Goal: Task Accomplishment & Management: Manage account settings

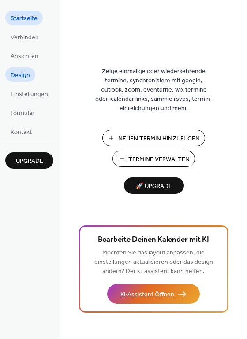
click at [17, 74] on span "Design" at bounding box center [20, 75] width 19 height 9
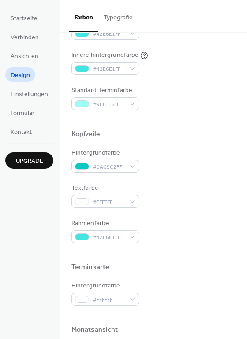
scroll to position [215, 0]
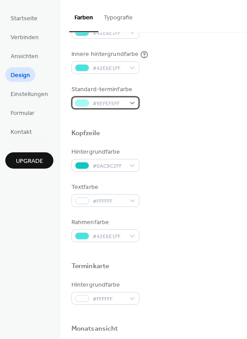
click at [131, 103] on div "#9EFEF5FF" at bounding box center [105, 103] width 68 height 13
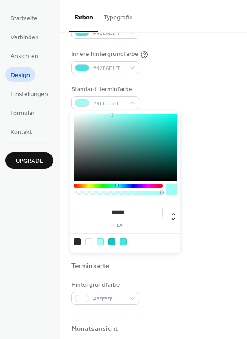
click at [172, 138] on div at bounding box center [125, 148] width 103 height 66
type input "*******"
click at [206, 121] on div at bounding box center [153, 119] width 164 height 20
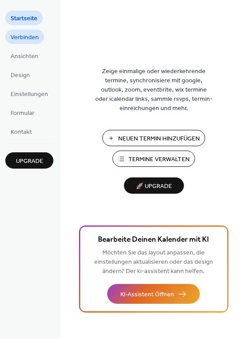
click at [21, 40] on span "Verbinden" at bounding box center [25, 37] width 28 height 9
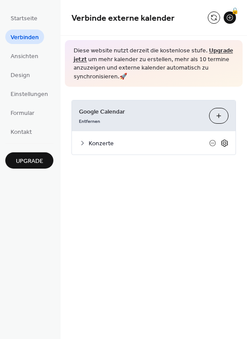
click at [226, 142] on icon at bounding box center [224, 143] width 8 height 8
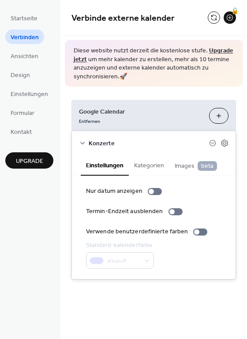
click at [145, 162] on button "Kategorien" at bounding box center [149, 165] width 41 height 20
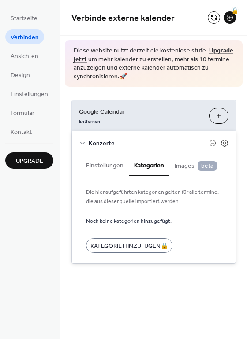
click at [112, 163] on button "Einstellungen" at bounding box center [105, 165] width 48 height 20
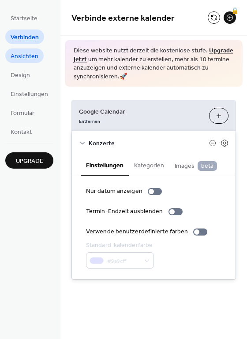
click at [29, 57] on span "Ansichten" at bounding box center [25, 56] width 28 height 9
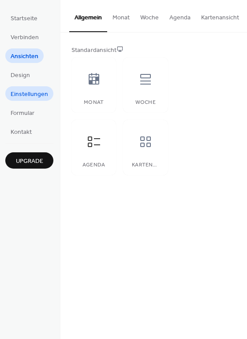
click at [25, 95] on span "Einstellungen" at bounding box center [29, 94] width 37 height 9
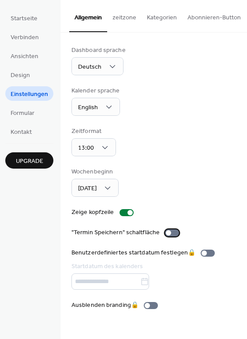
click at [168, 237] on div at bounding box center [172, 233] width 14 height 7
click at [126, 19] on button "zeitzone" at bounding box center [124, 15] width 34 height 31
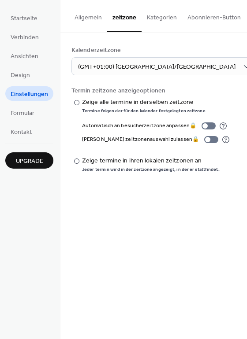
click at [149, 16] on button "Kategorien" at bounding box center [162, 15] width 41 height 31
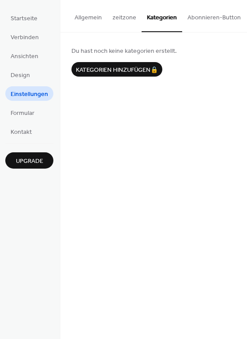
click at [193, 18] on button "Abonnieren-Button" at bounding box center [214, 15] width 64 height 31
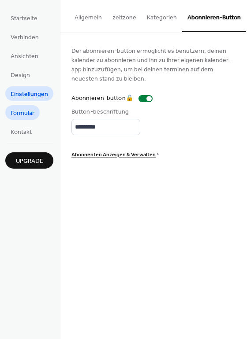
click at [27, 114] on span "Formular" at bounding box center [23, 113] width 24 height 9
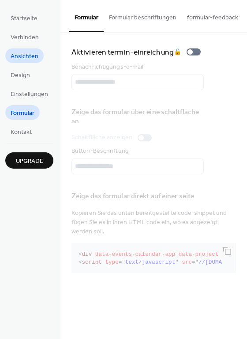
click at [21, 52] on span "Ansichten" at bounding box center [25, 56] width 28 height 9
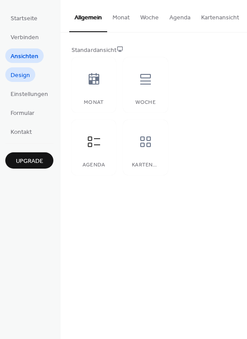
click at [21, 76] on span "Design" at bounding box center [20, 75] width 19 height 9
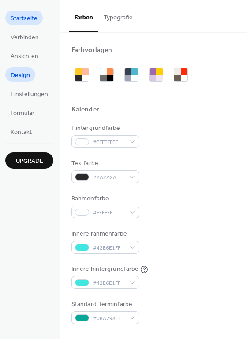
click at [28, 18] on span "Startseite" at bounding box center [24, 18] width 27 height 9
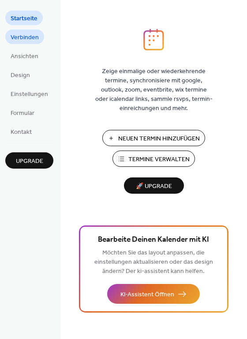
click at [26, 36] on span "Verbinden" at bounding box center [25, 37] width 28 height 9
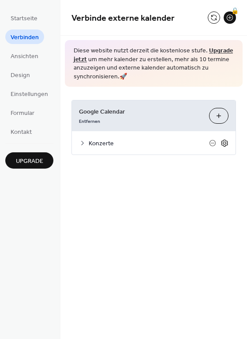
click at [224, 144] on icon at bounding box center [224, 143] width 3 height 3
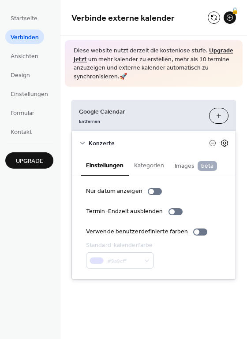
click at [224, 144] on icon at bounding box center [224, 143] width 8 height 8
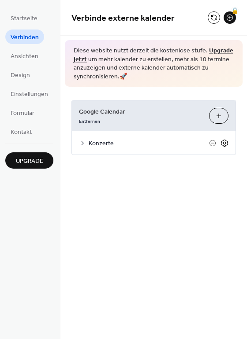
click at [224, 144] on icon at bounding box center [224, 143] width 8 height 8
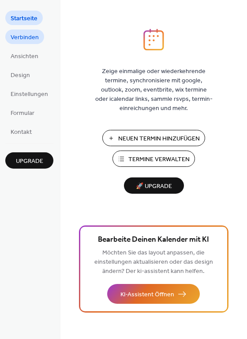
click at [29, 35] on span "Verbinden" at bounding box center [25, 37] width 28 height 9
click at [25, 41] on span "Verbinden" at bounding box center [25, 37] width 28 height 9
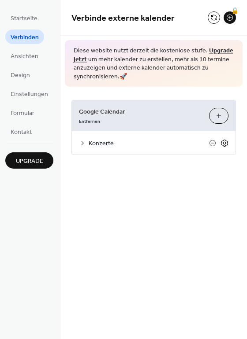
click at [225, 144] on icon at bounding box center [224, 143] width 8 height 8
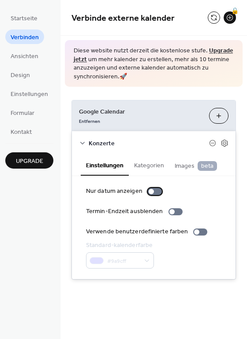
click at [149, 192] on div at bounding box center [151, 191] width 5 height 5
click at [149, 192] on div at bounding box center [155, 191] width 14 height 7
